Goal: Information Seeking & Learning: Learn about a topic

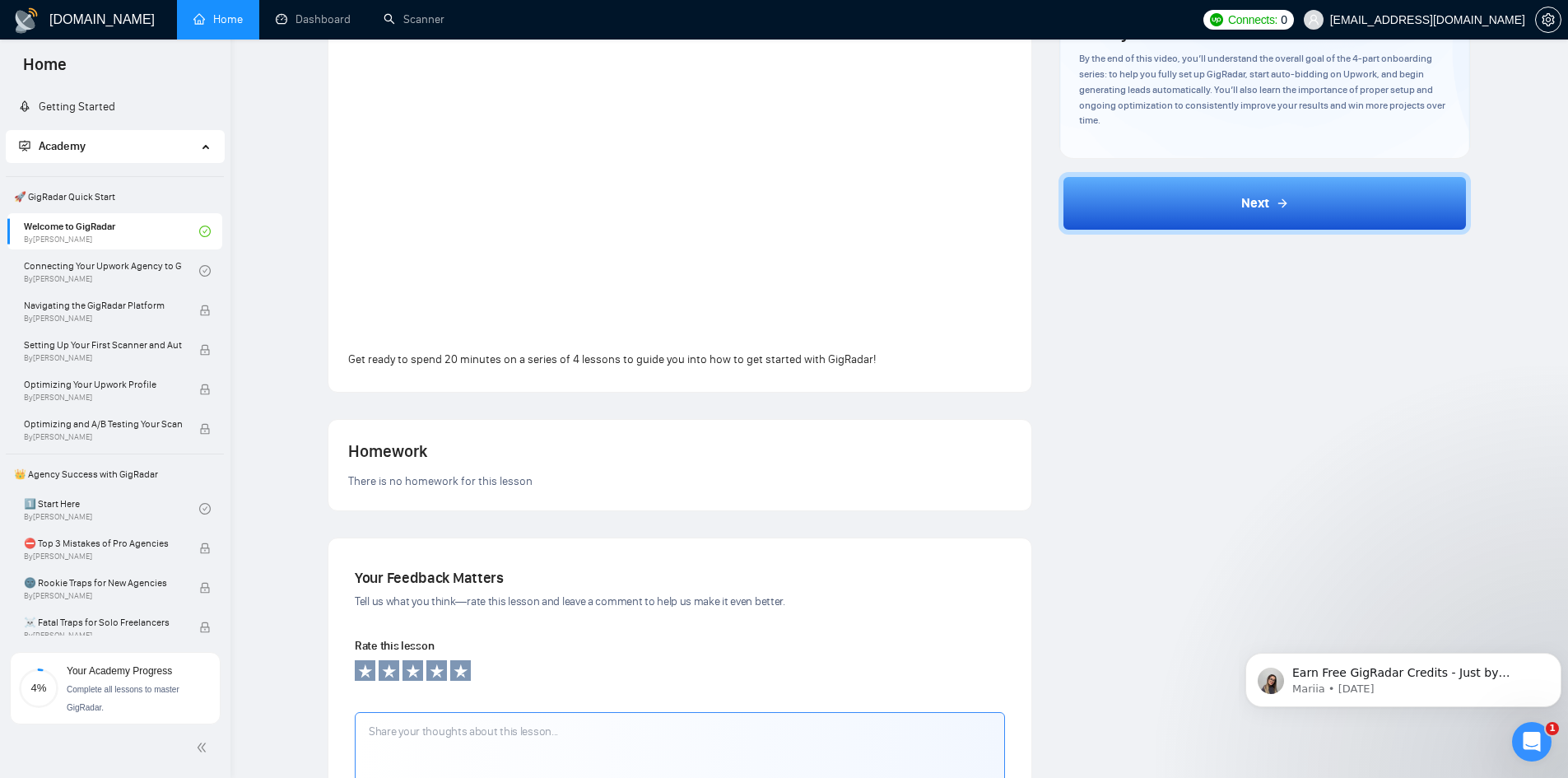
scroll to position [494, 0]
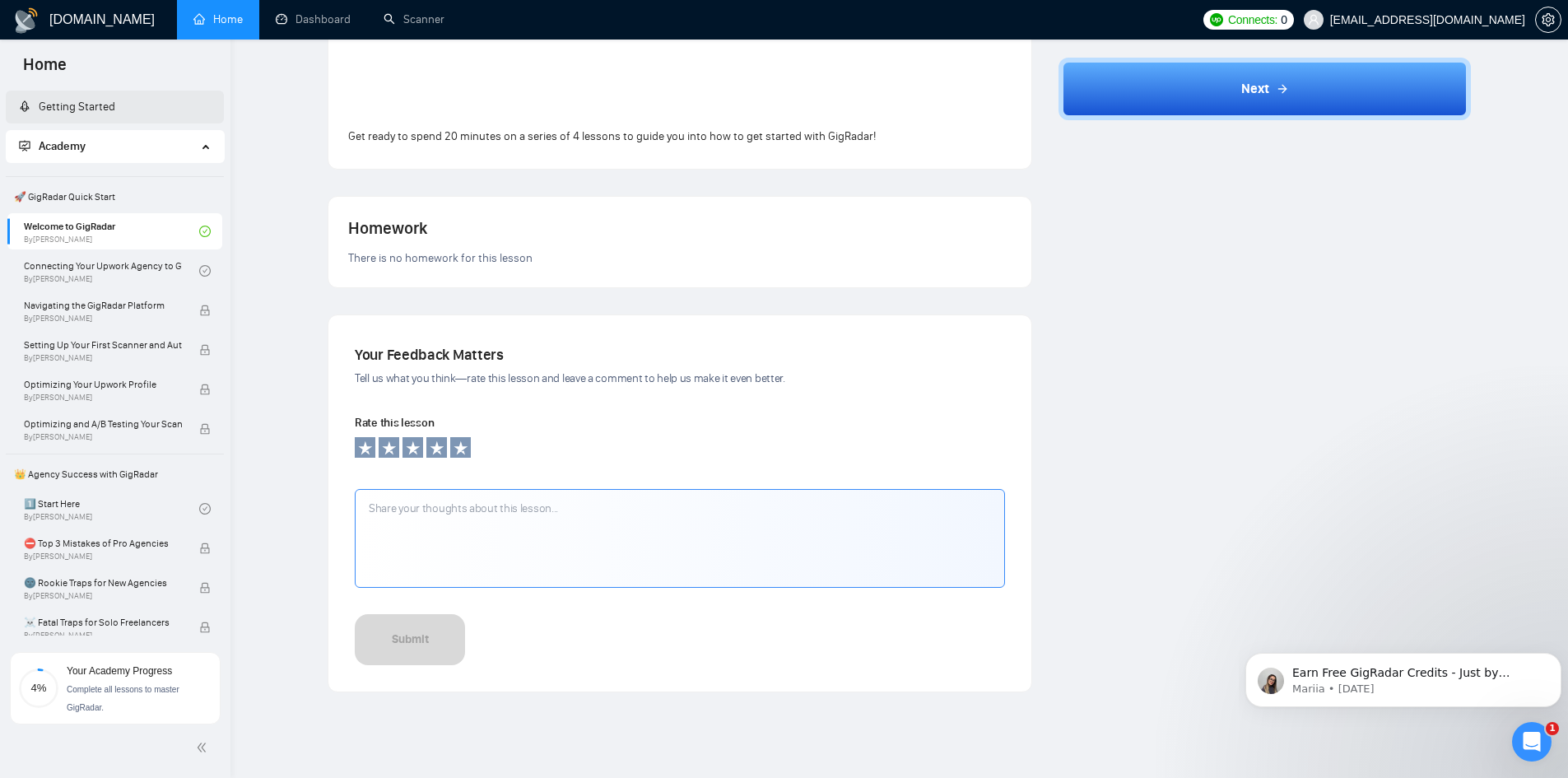
click at [115, 106] on link "Getting Started" at bounding box center [67, 107] width 97 height 14
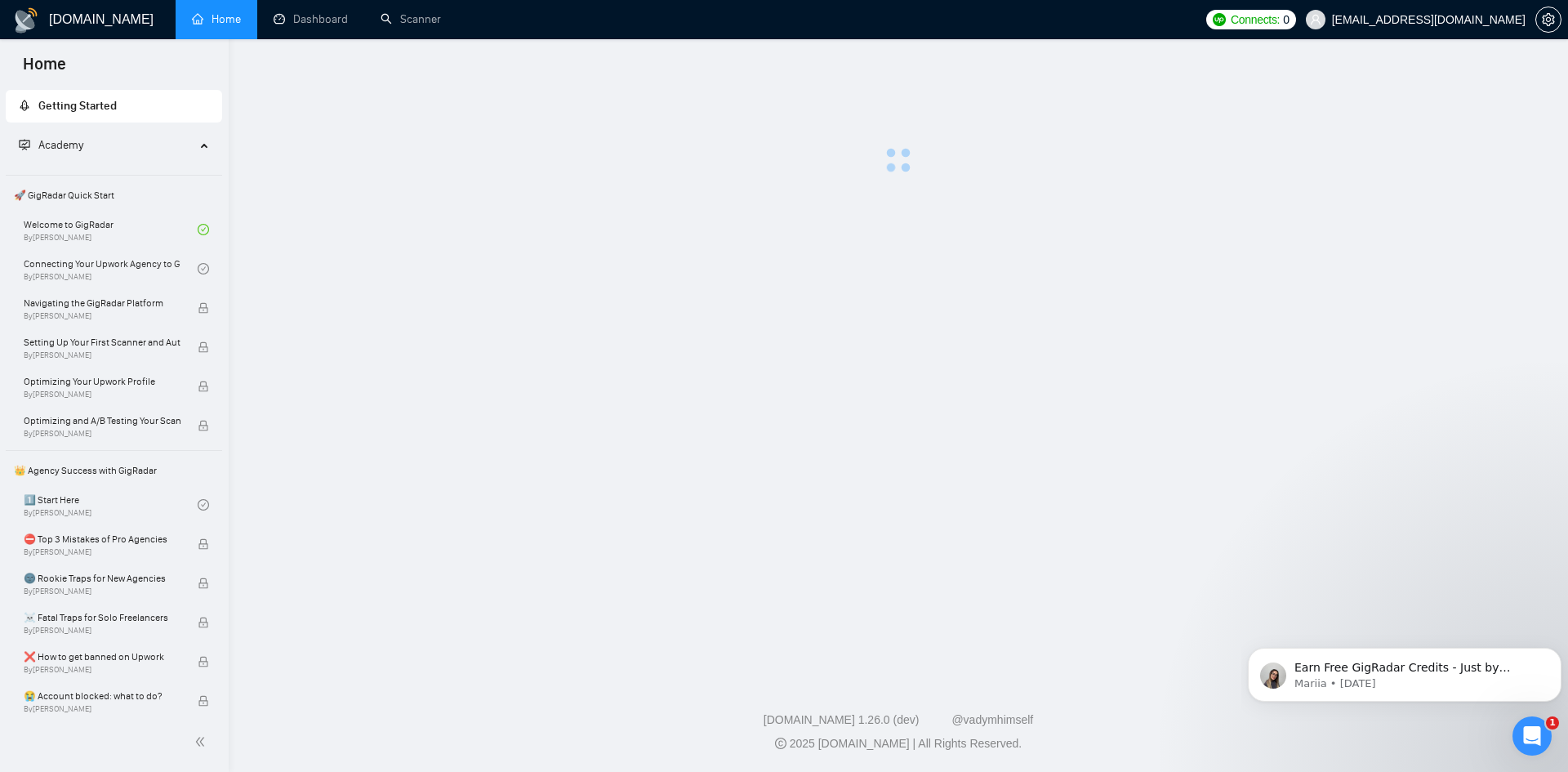
click at [82, 106] on span "Getting Started" at bounding box center [77, 106] width 78 height 14
click at [424, 197] on main at bounding box center [898, 355] width 1287 height 581
click at [299, 26] on link "Dashboard" at bounding box center [311, 19] width 74 height 14
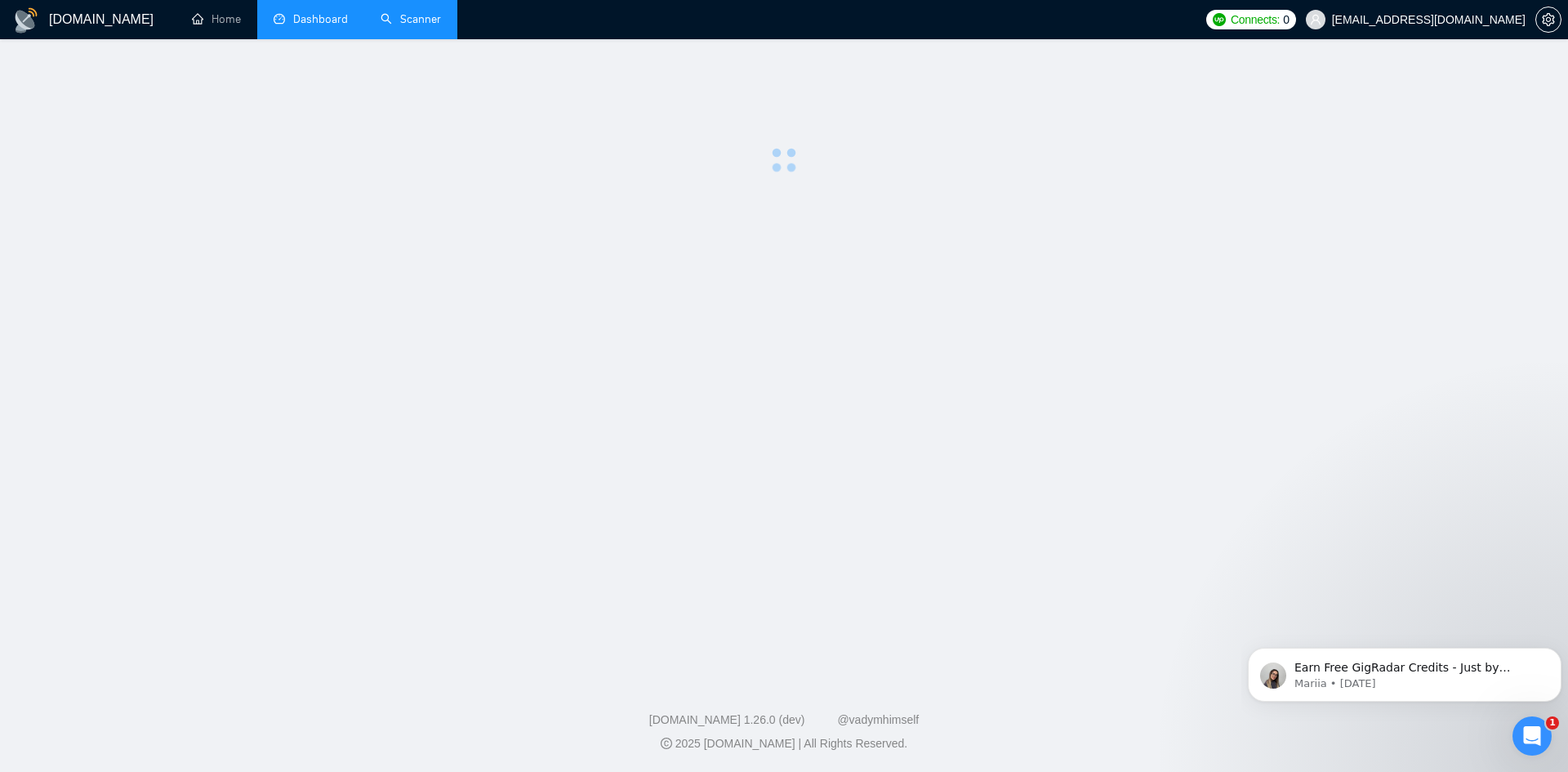
click at [413, 18] on link "Scanner" at bounding box center [411, 19] width 60 height 14
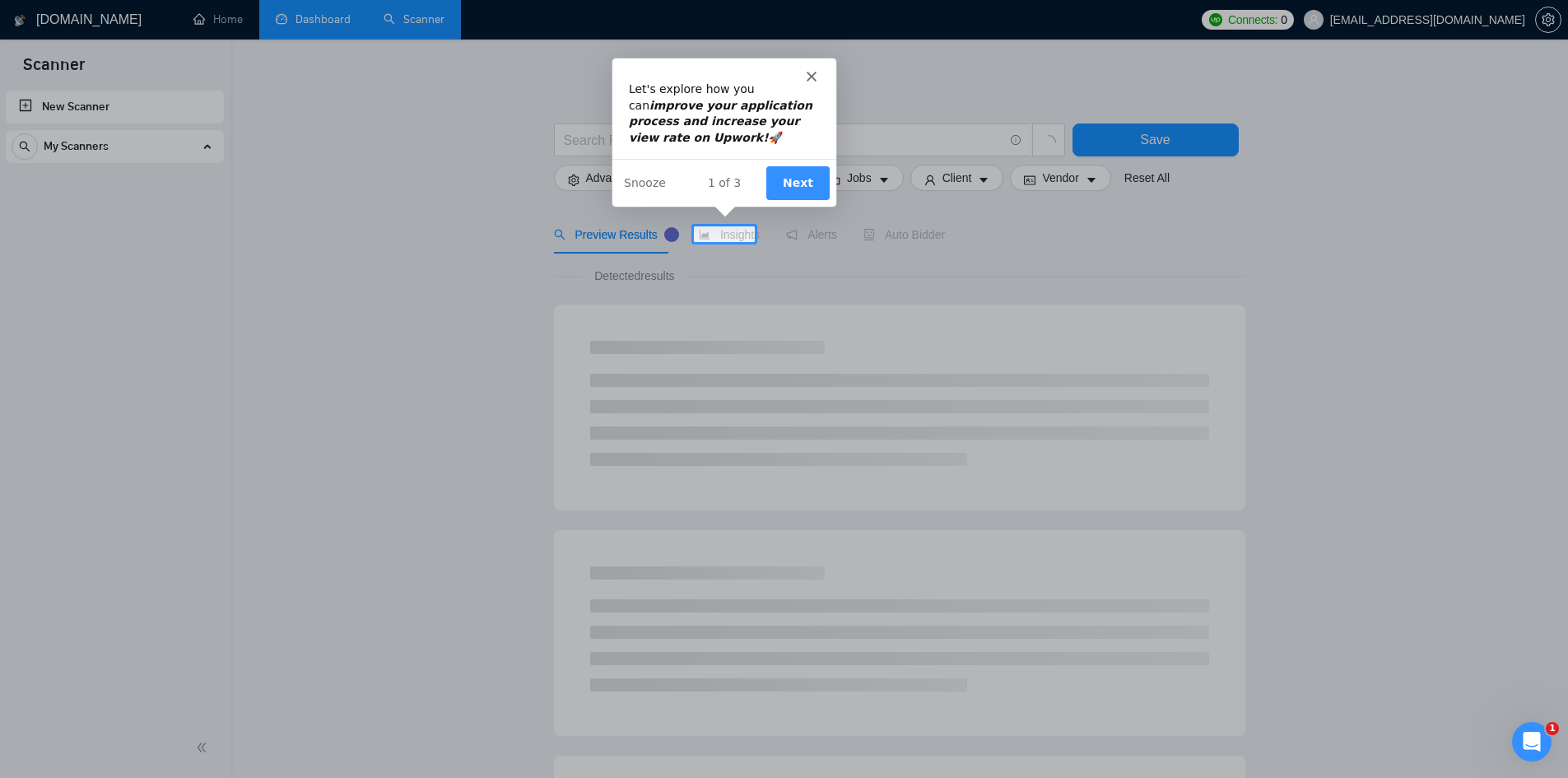
click at [810, 77] on polygon "Close" at bounding box center [811, 75] width 10 height 10
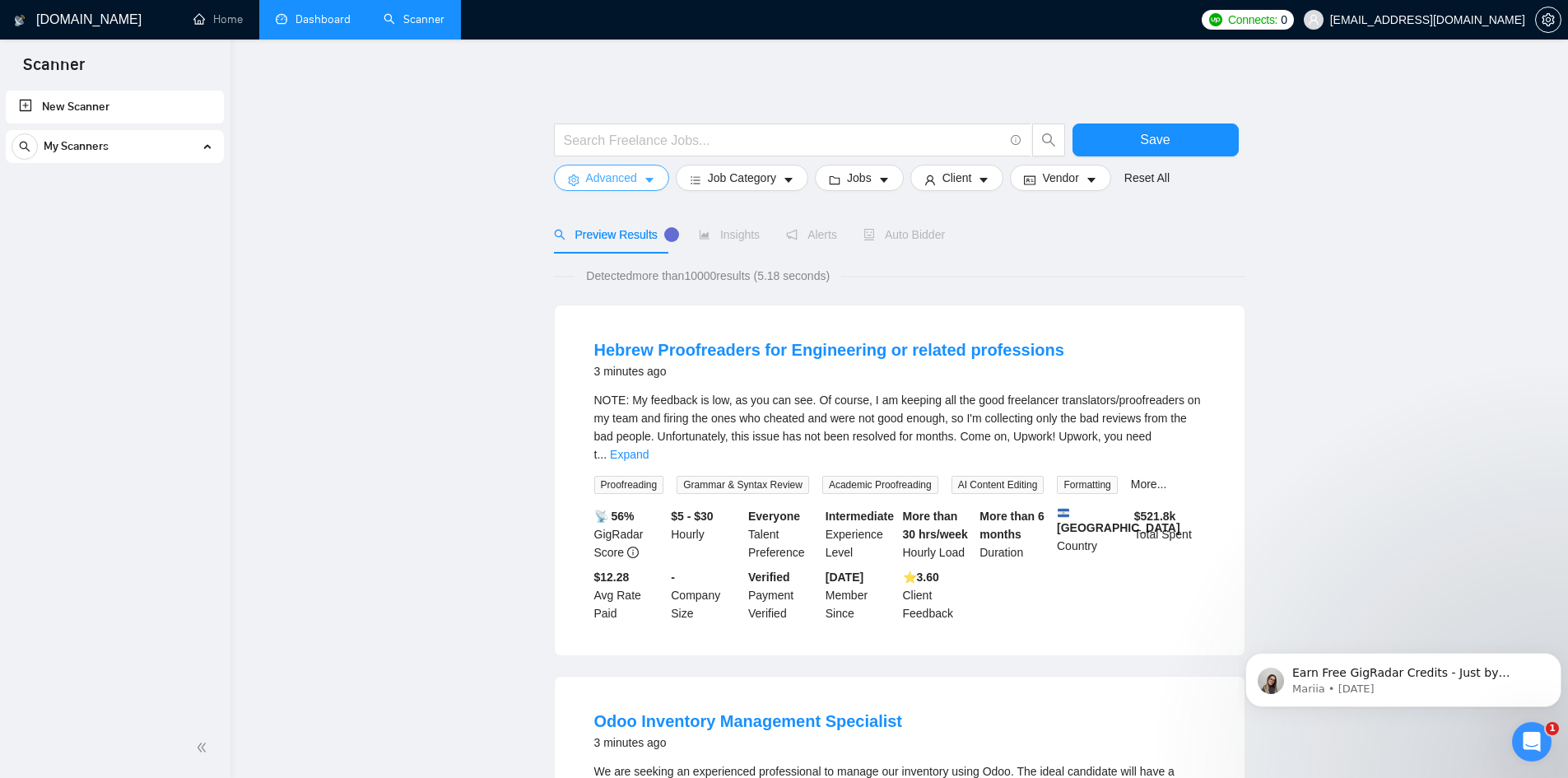
click at [624, 177] on span "Advanced" at bounding box center [611, 178] width 51 height 18
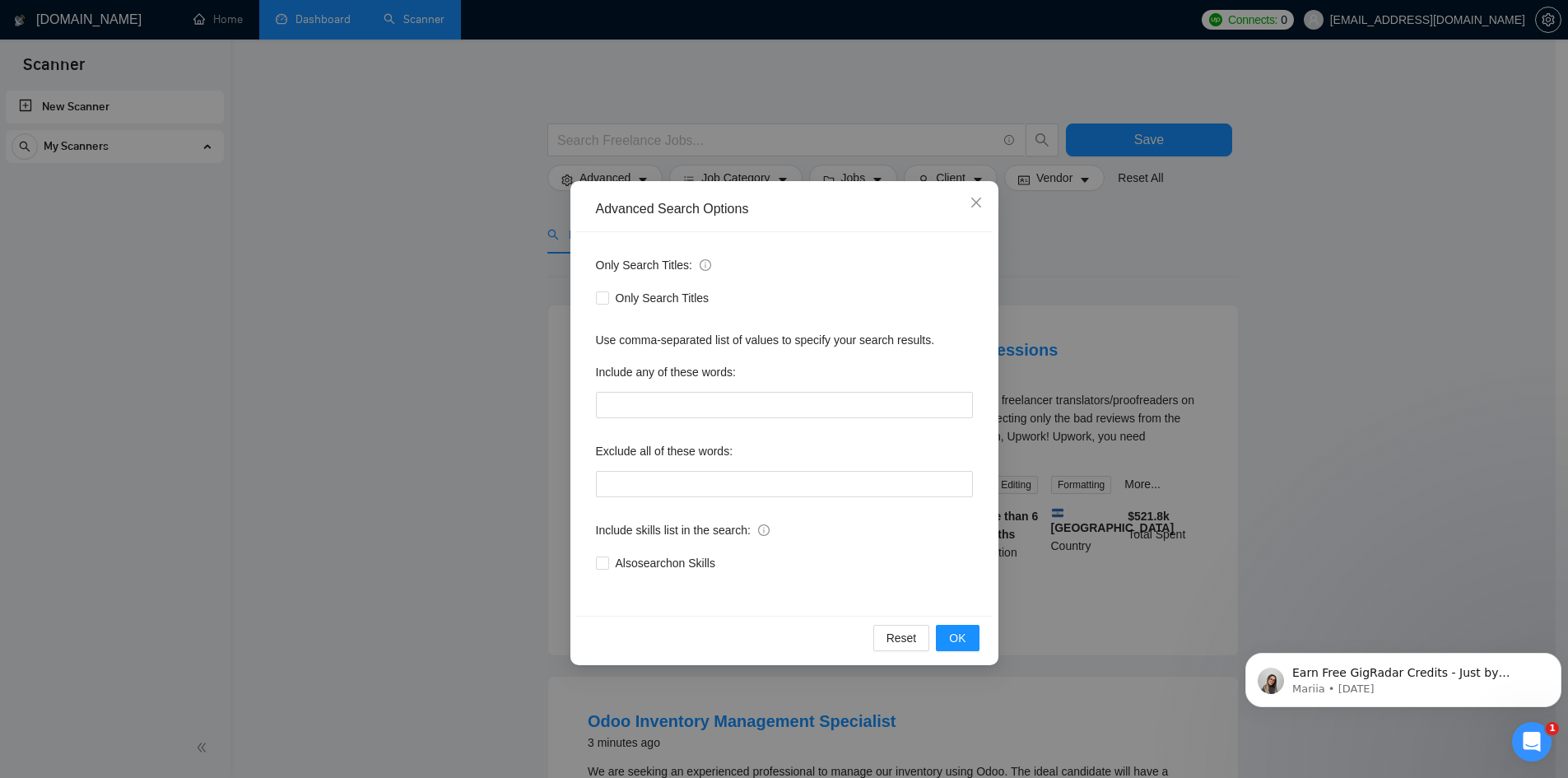
click at [721, 390] on div "Include any of these words:" at bounding box center [784, 376] width 377 height 33
click at [679, 414] on input "text" at bounding box center [784, 405] width 377 height 27
type input "google ads, facebook ads"
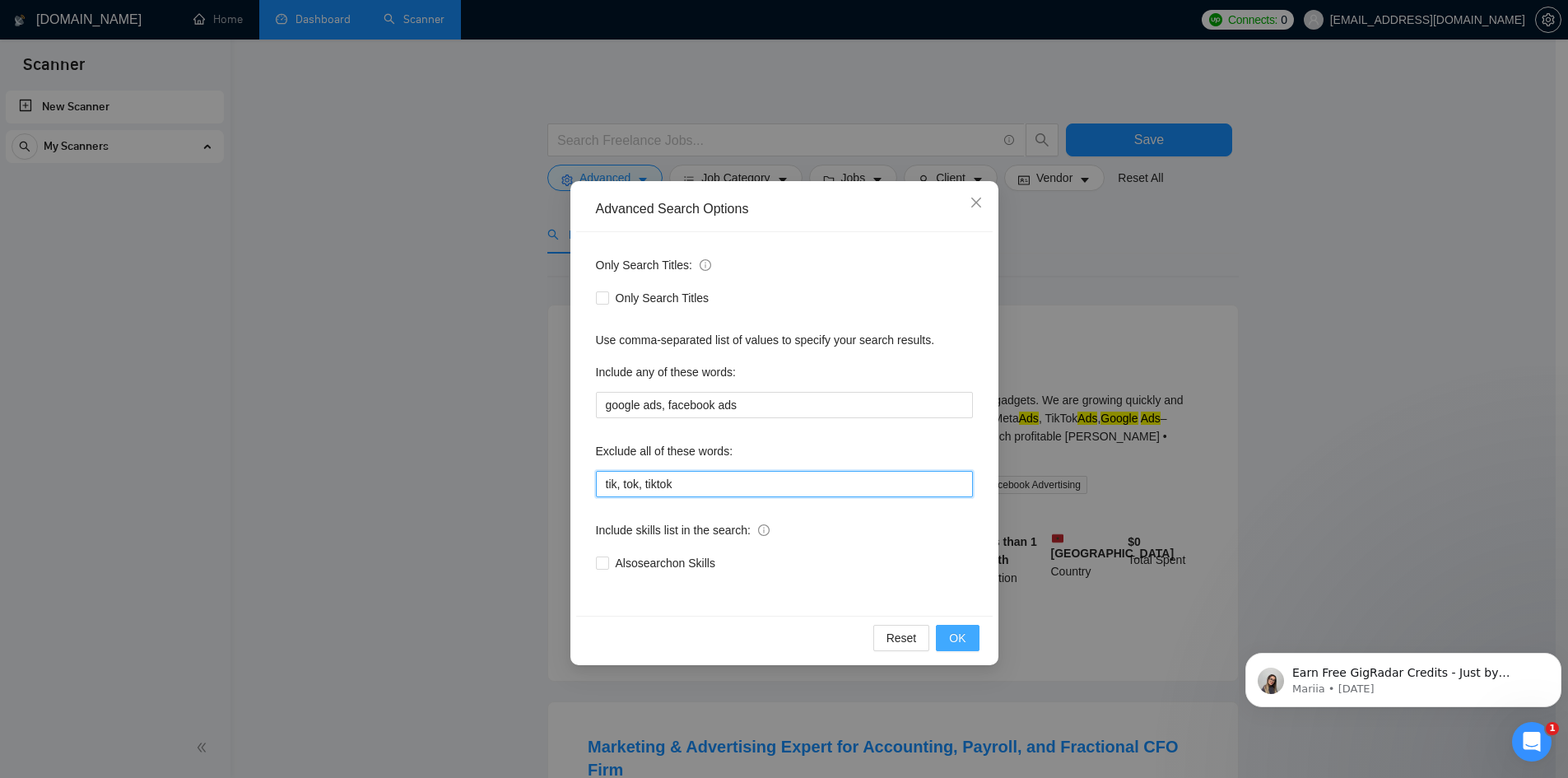
type input "tik, tok, tiktok"
click at [963, 635] on span "OK" at bounding box center [958, 638] width 17 height 18
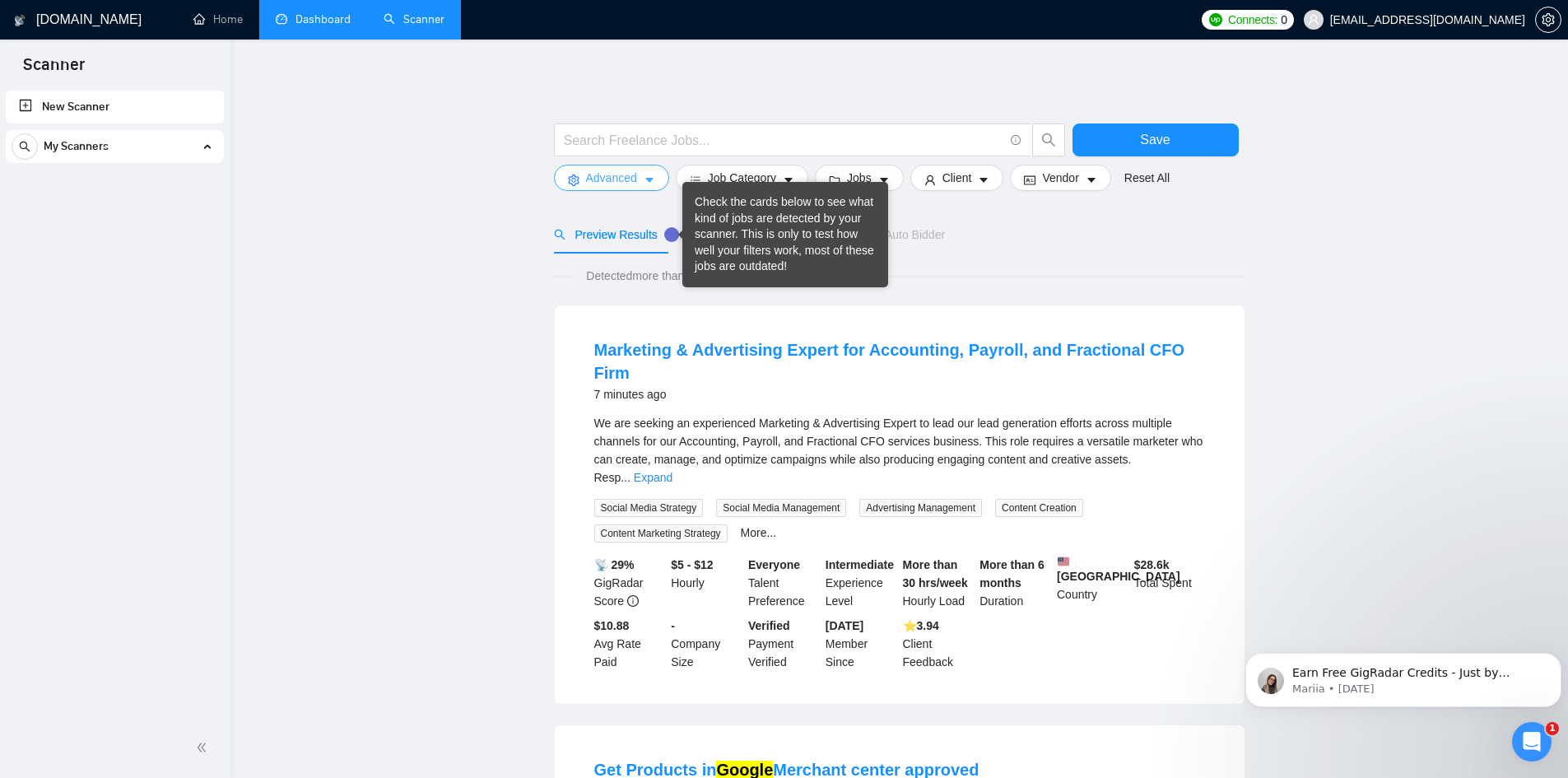
click at [623, 187] on span "Advanced" at bounding box center [611, 178] width 51 height 18
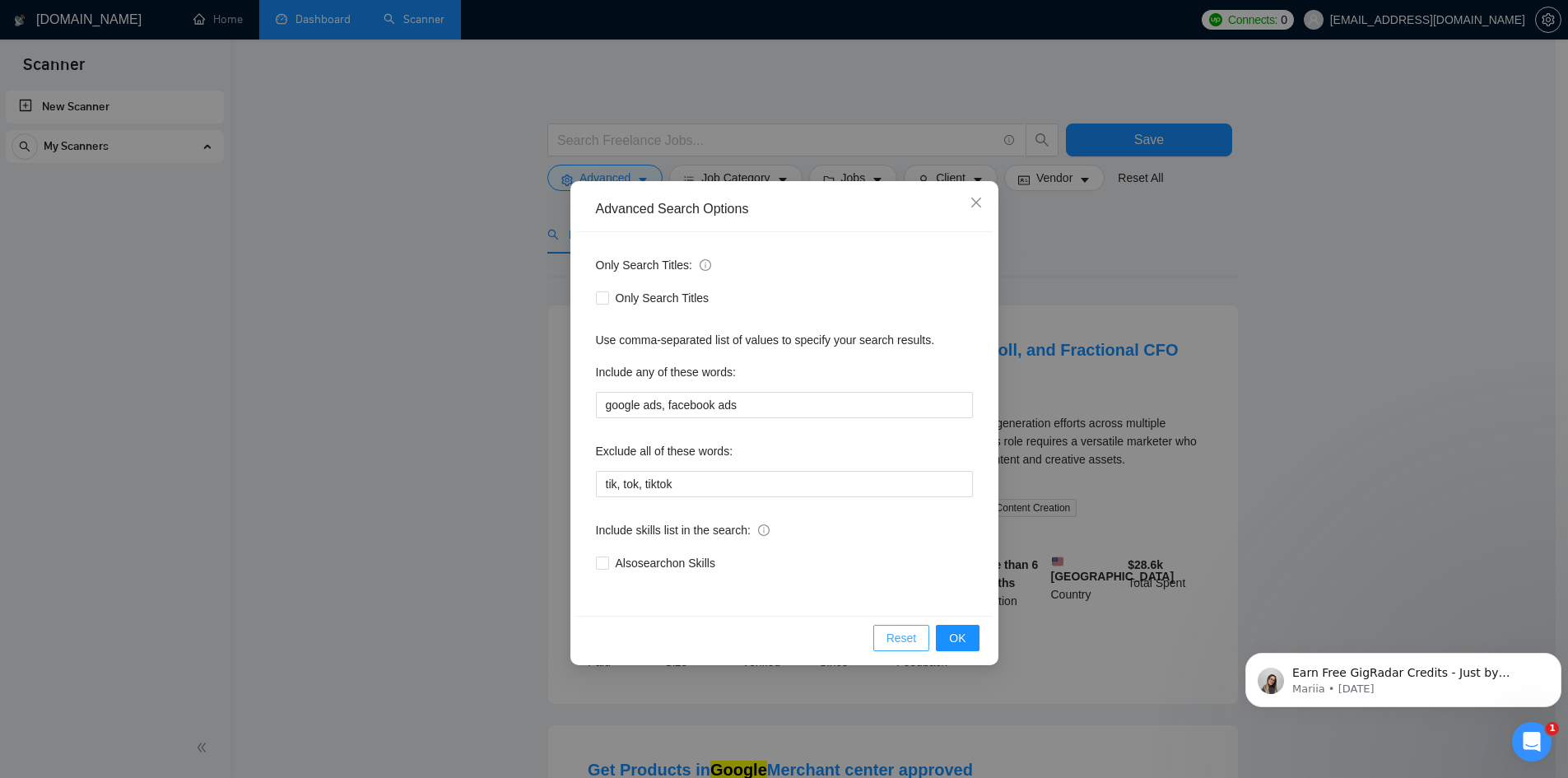
click at [897, 631] on span "Reset" at bounding box center [901, 638] width 31 height 18
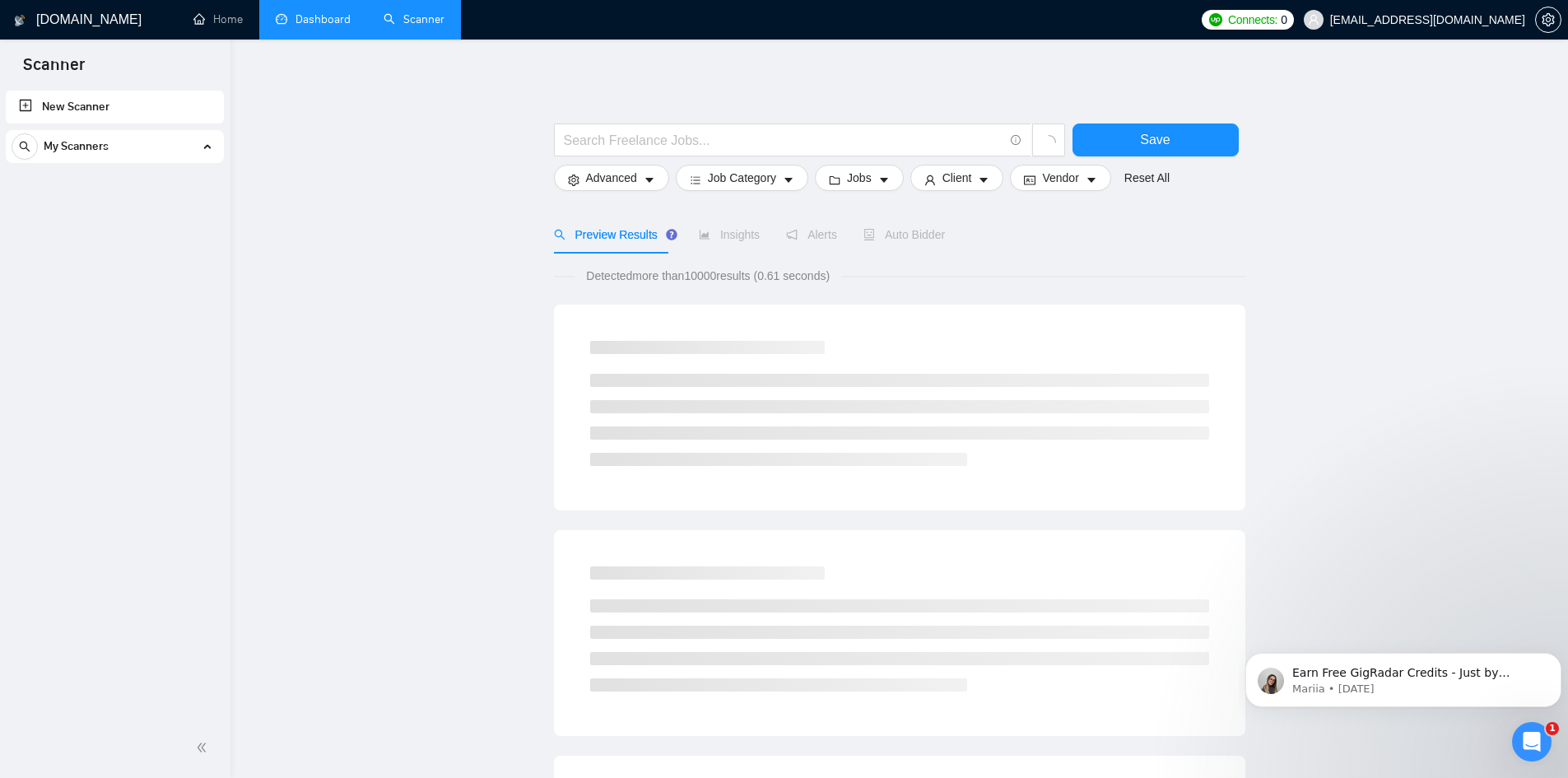
click at [517, 273] on main "Save Advanced Job Category Jobs Client Vendor Reset All Preview Results Insight…" at bounding box center [898, 759] width 1285 height 1386
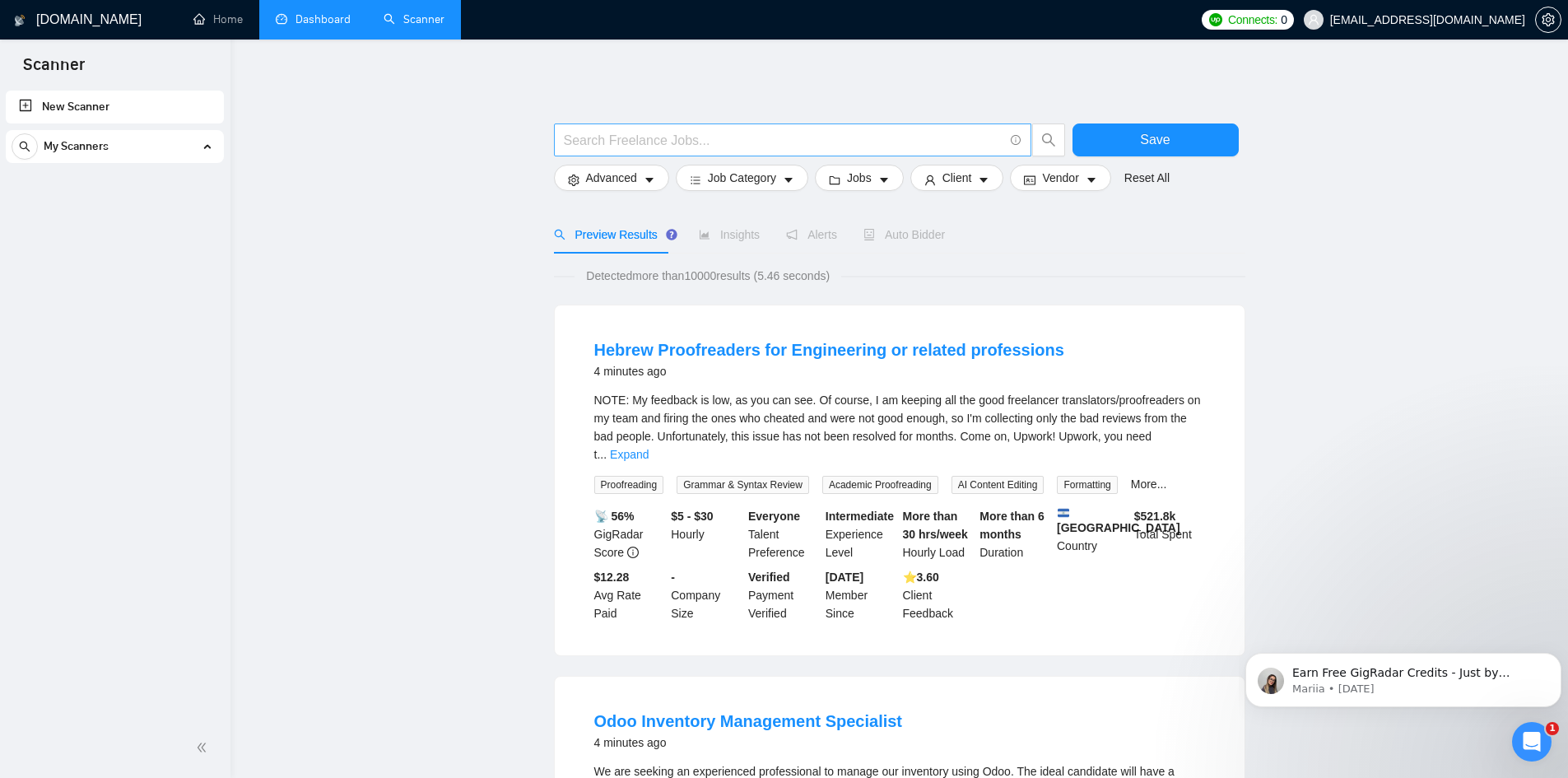
click at [676, 136] on input "text" at bounding box center [784, 140] width 440 height 21
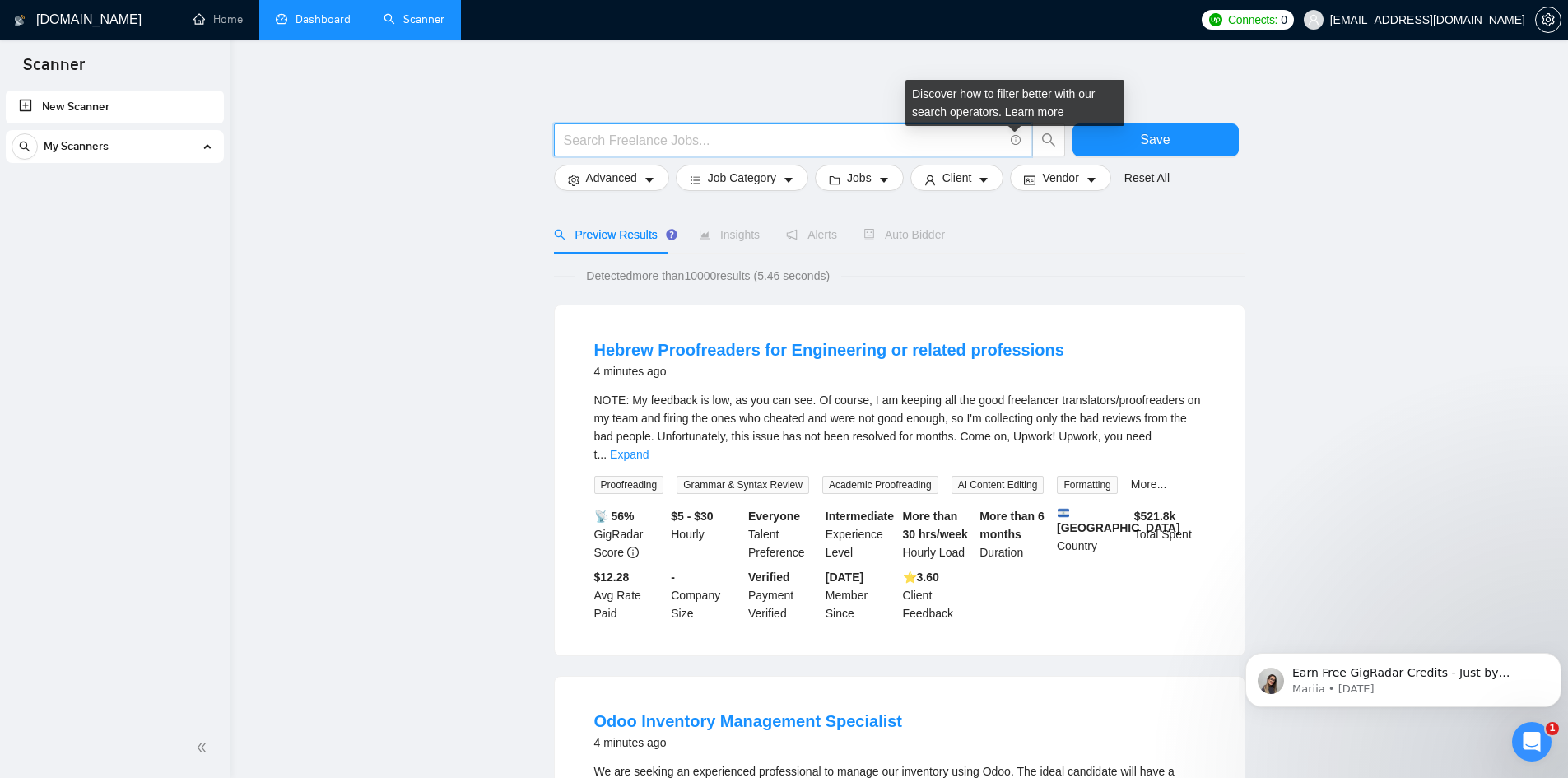
click at [1015, 141] on icon "info-circle" at bounding box center [1016, 140] width 11 height 11
click at [1033, 107] on link "Learn more" at bounding box center [1034, 112] width 59 height 13
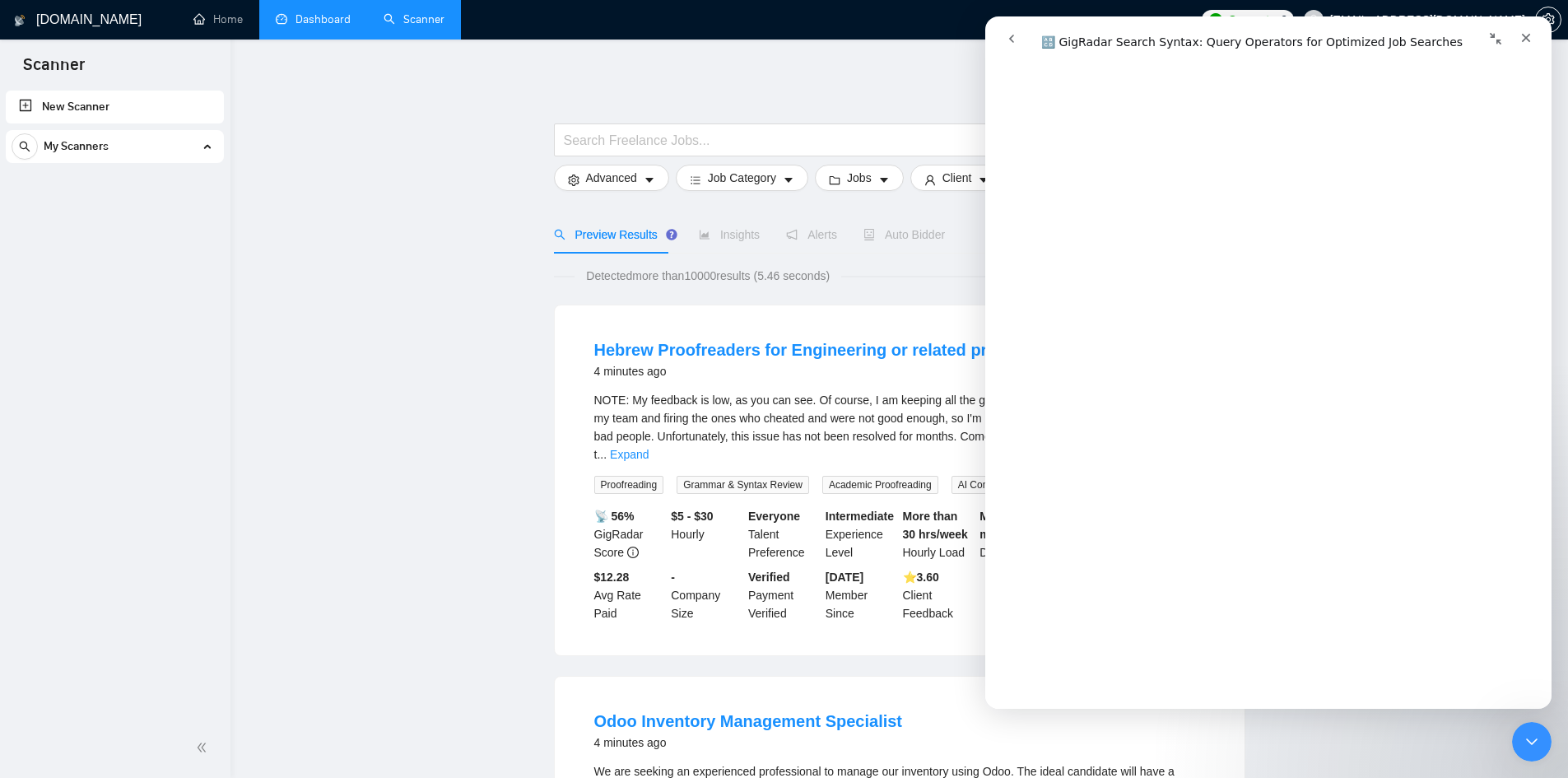
scroll to position [2305, 0]
click at [666, 770] on div "We are seeking an experienced professional to manage our inventory using Odoo. …" at bounding box center [899, 789] width 610 height 54
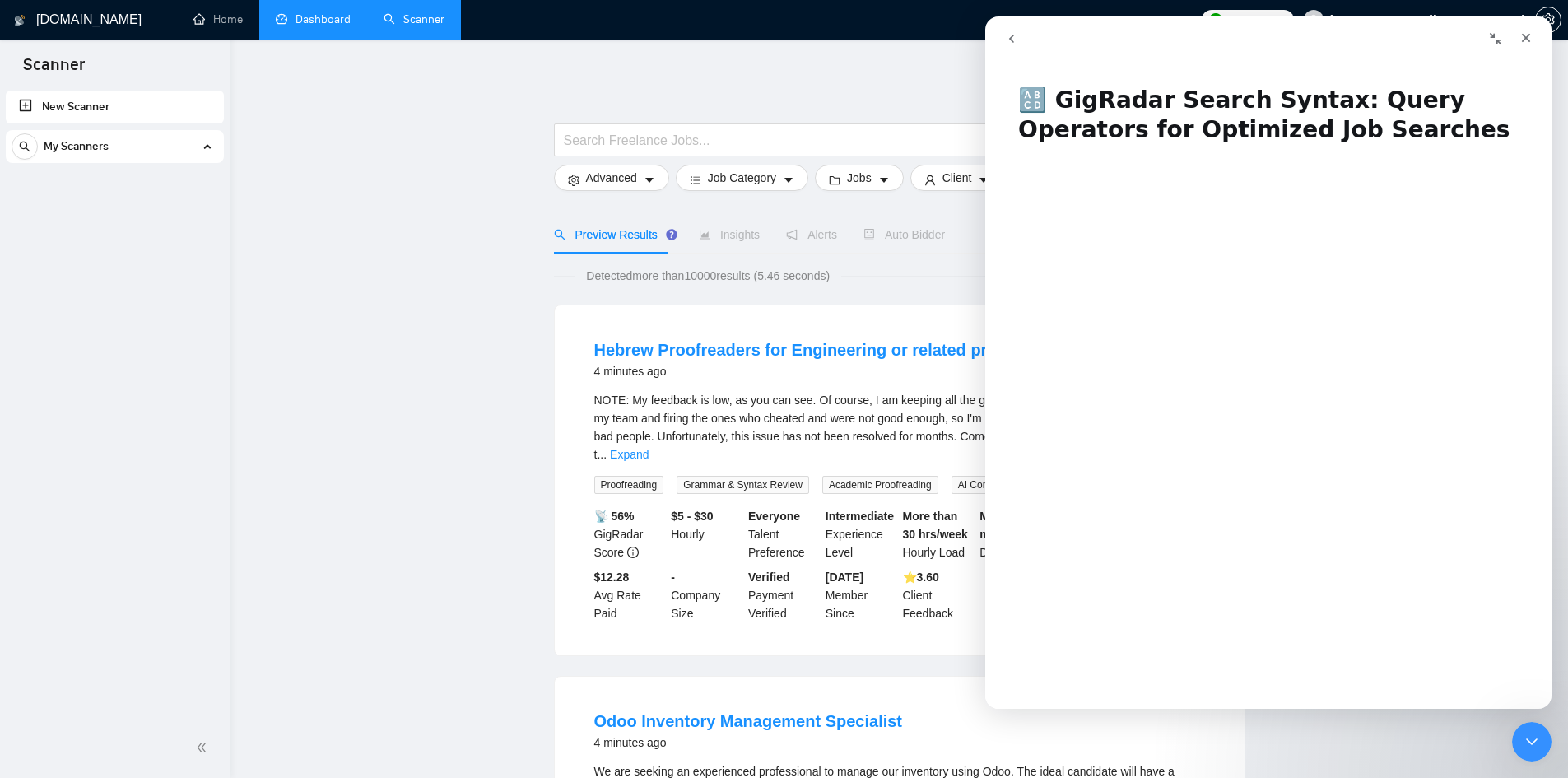
click at [1524, 36] on icon "Close" at bounding box center [1526, 38] width 9 height 9
